Goal: Answer question/provide support

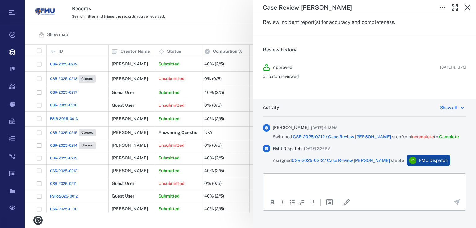
scroll to position [110, 0]
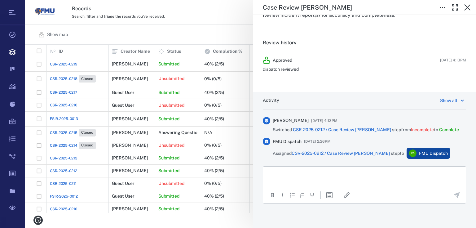
click at [292, 179] on html at bounding box center [364, 173] width 202 height 15
click at [220, 27] on div "**********" at bounding box center [250, 114] width 451 height 228
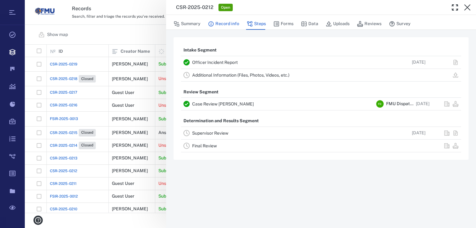
click at [225, 24] on button "Record info" at bounding box center [223, 24] width 31 height 12
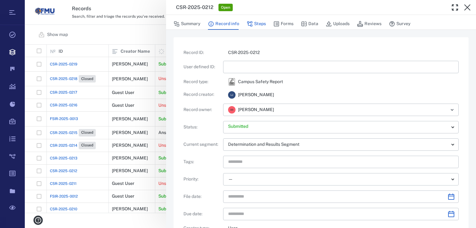
click at [263, 24] on button "Steps" at bounding box center [255, 24] width 19 height 12
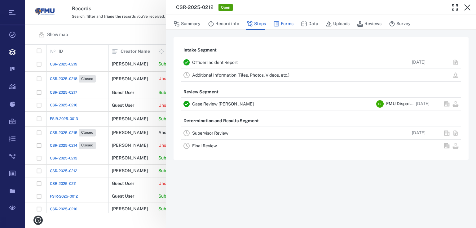
click at [291, 24] on button "Forms" at bounding box center [283, 24] width 20 height 12
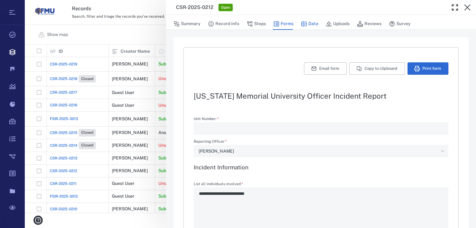
type textarea "*"
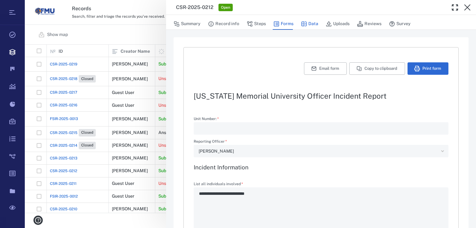
type textarea "*"
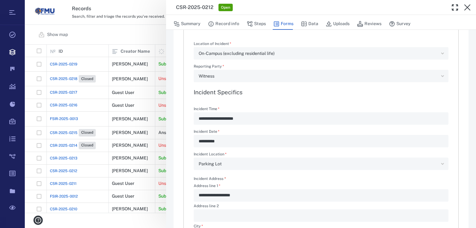
scroll to position [297, 0]
click at [186, 22] on button "Summary" at bounding box center [186, 24] width 27 height 12
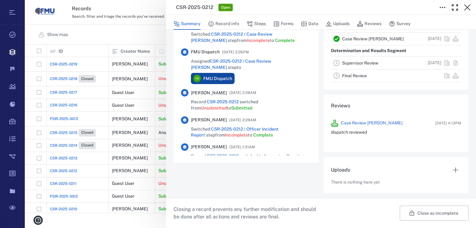
scroll to position [181, 0]
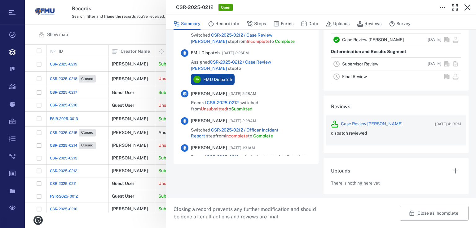
click at [374, 123] on link "Case Review [PERSON_NAME]" at bounding box center [372, 124] width 62 height 6
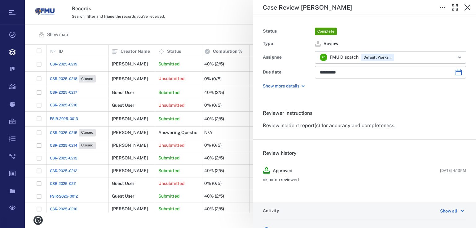
type input "**********"
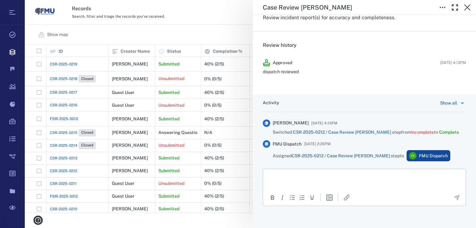
scroll to position [110, 0]
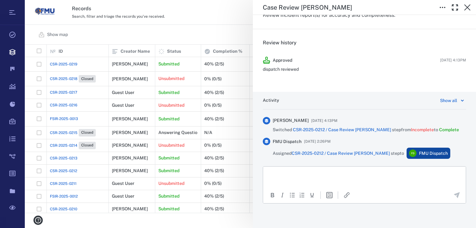
click at [286, 177] on html at bounding box center [364, 173] width 202 height 15
click at [454, 195] on icon "Send the comment" at bounding box center [456, 194] width 7 height 7
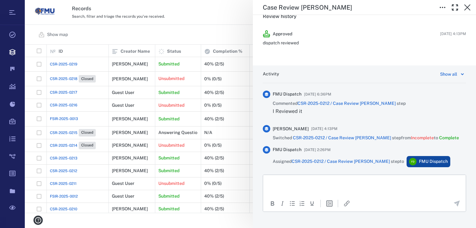
scroll to position [145, 0]
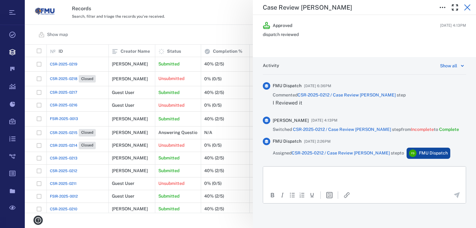
click at [467, 7] on icon "button" at bounding box center [466, 7] width 7 height 7
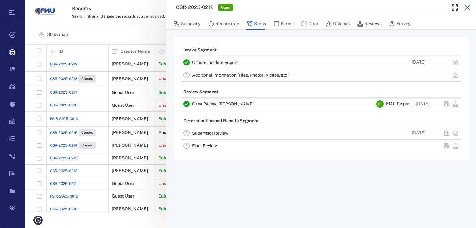
click at [465, 8] on icon "button" at bounding box center [466, 7] width 7 height 7
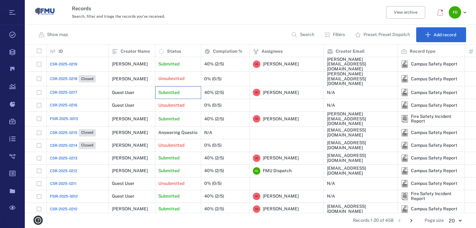
click at [187, 88] on div "Submitted" at bounding box center [177, 92] width 39 height 12
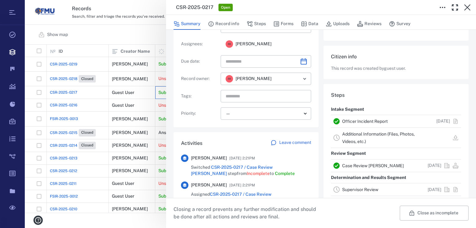
scroll to position [124, 0]
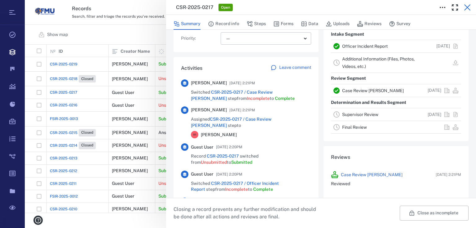
click at [467, 7] on icon "button" at bounding box center [466, 7] width 7 height 7
